Goal: Transaction & Acquisition: Purchase product/service

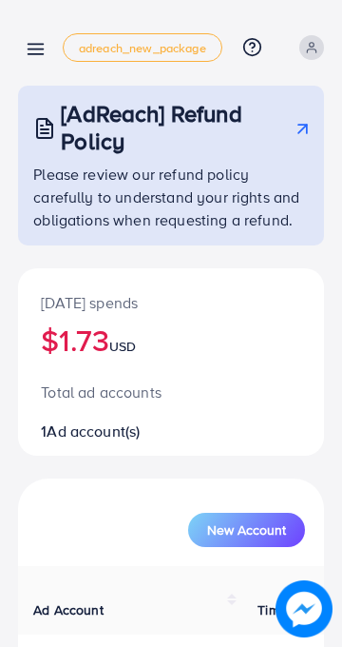
click at [40, 54] on line at bounding box center [36, 54] width 15 height 0
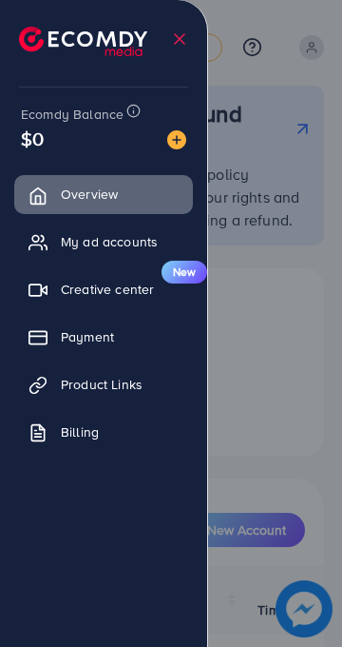
click at [180, 140] on img at bounding box center [176, 139] width 19 height 19
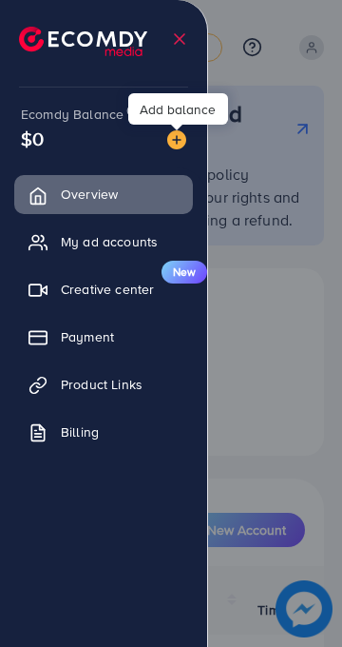
click at [169, 111] on div "Add balance" at bounding box center [178, 108] width 100 height 31
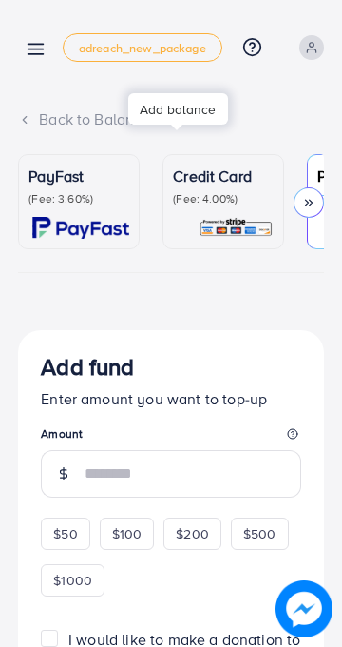
click at [114, 208] on div "PayFast (Fee: 3.60%)" at bounding box center [79, 201] width 101 height 74
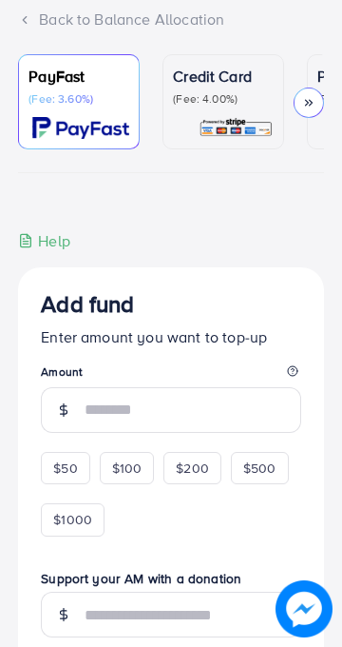
scroll to position [102, 0]
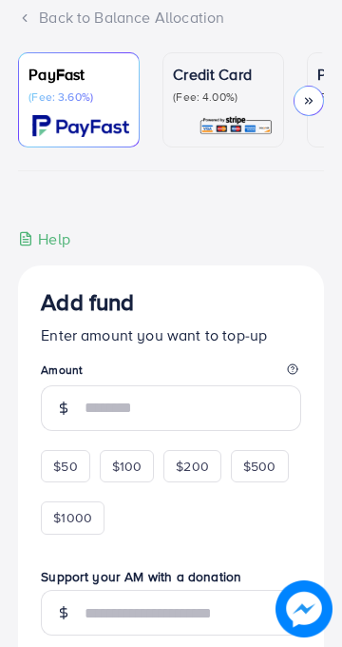
click at [75, 475] on span "$50" at bounding box center [65, 465] width 24 height 19
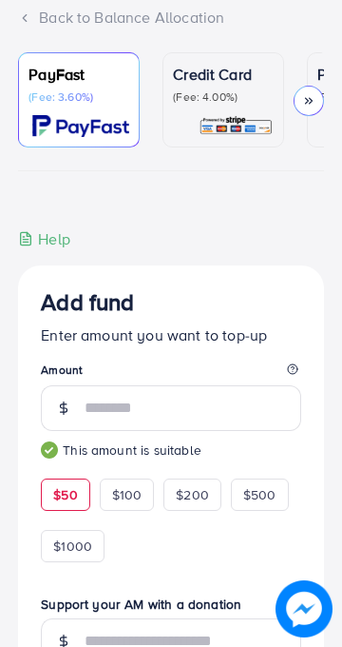
type input "**"
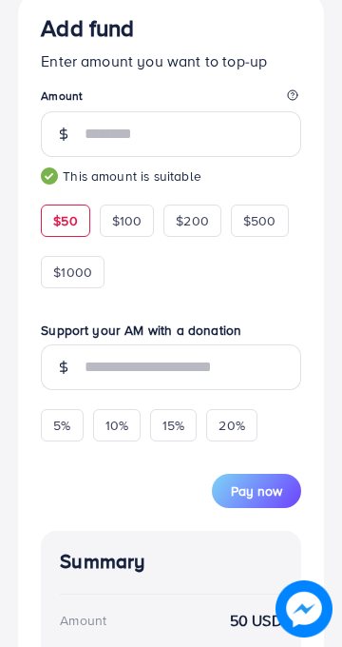
scroll to position [409, 0]
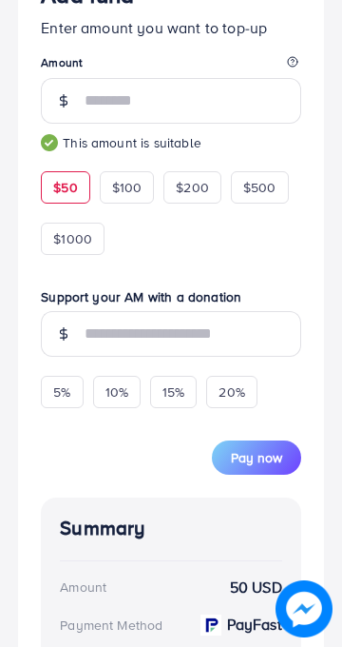
click at [264, 462] on span "Pay now" at bounding box center [256, 457] width 51 height 19
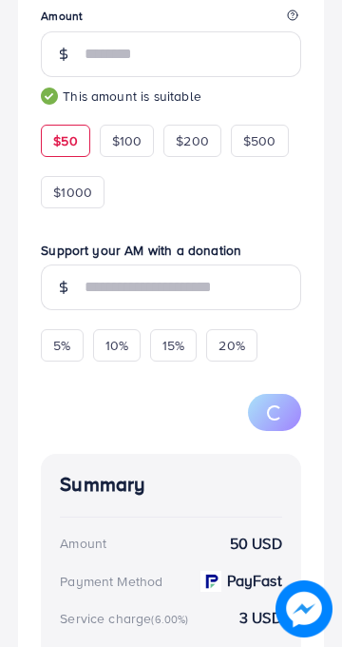
scroll to position [462, 0]
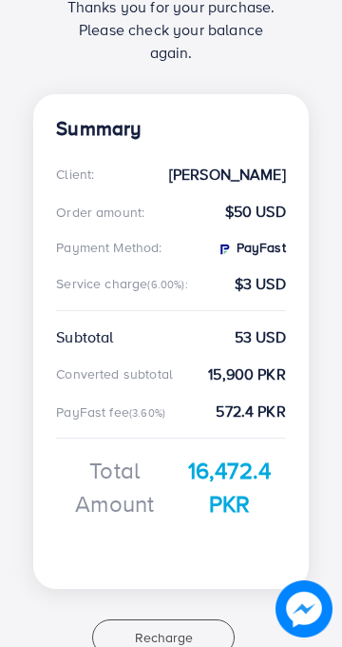
scroll to position [310, 0]
